Goal: Task Accomplishment & Management: Complete application form

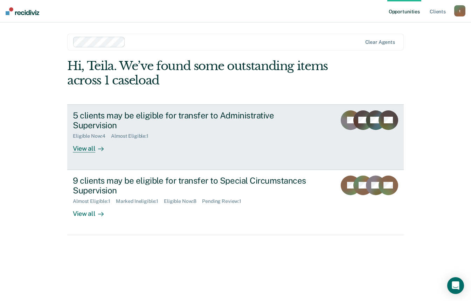
click at [87, 148] on div "View all" at bounding box center [92, 146] width 39 height 14
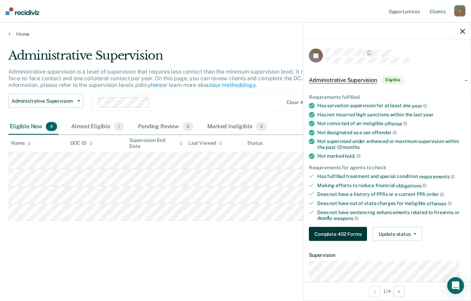
click at [355, 232] on button "Complete 402 Forms" at bounding box center [338, 234] width 58 height 14
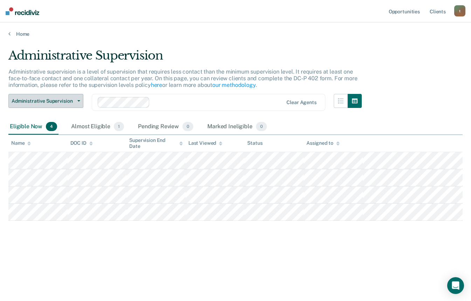
click at [68, 101] on span "Administrative Supervision" at bounding box center [43, 101] width 63 height 6
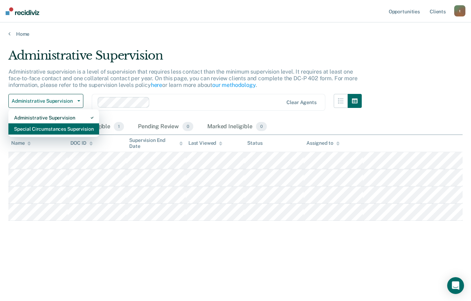
click at [62, 127] on div "Special Circumstances Supervision" at bounding box center [54, 128] width 80 height 11
